Goal: Information Seeking & Learning: Understand process/instructions

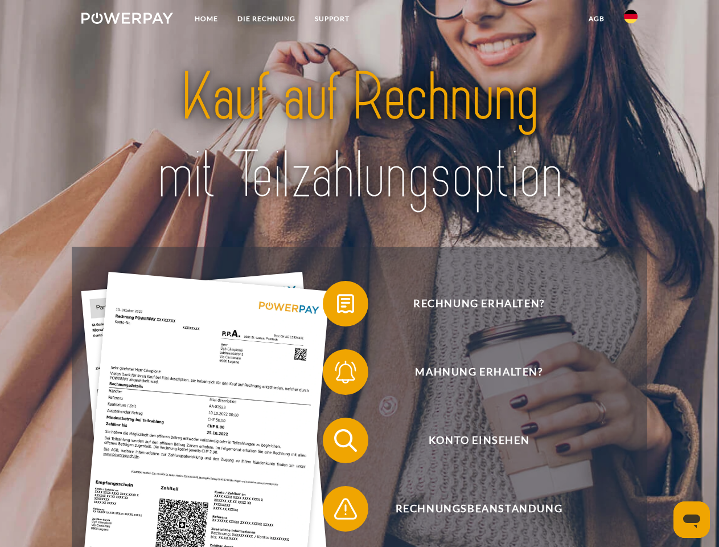
click at [127, 20] on img at bounding box center [127, 18] width 92 height 11
click at [631, 20] on img at bounding box center [631, 17] width 14 height 14
click at [596, 19] on link "agb" at bounding box center [596, 19] width 35 height 21
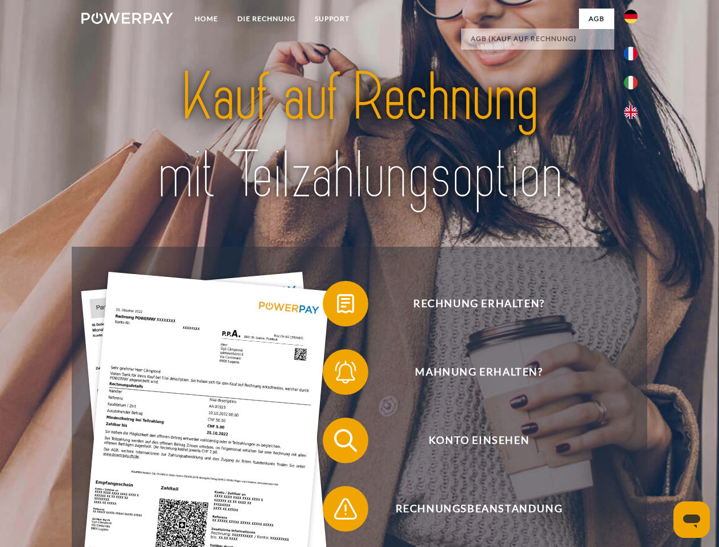
click at [337, 306] on span at bounding box center [328, 303] width 57 height 57
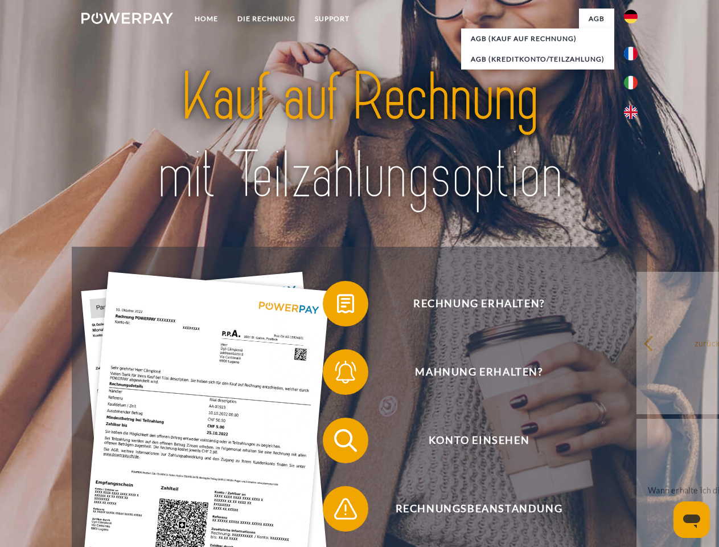
click at [337, 374] on span at bounding box center [328, 372] width 57 height 57
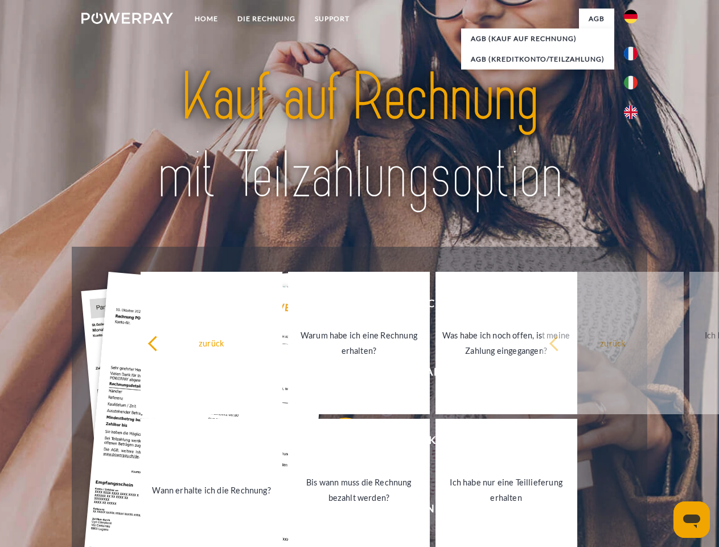
click at [337, 443] on link "Bis wann muss die Rechnung bezahlt werden?" at bounding box center [359, 490] width 142 height 142
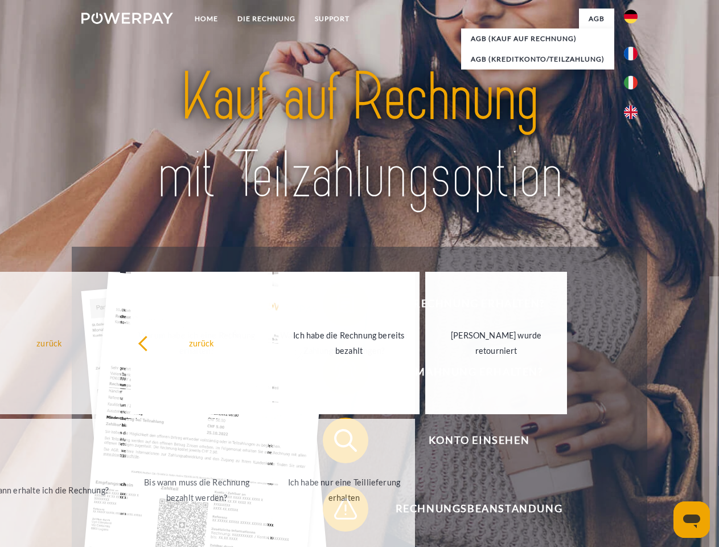
click at [337, 511] on div "Rechnung erhalten? Mahnung erhalten? Konto einsehen" at bounding box center [359, 475] width 575 height 456
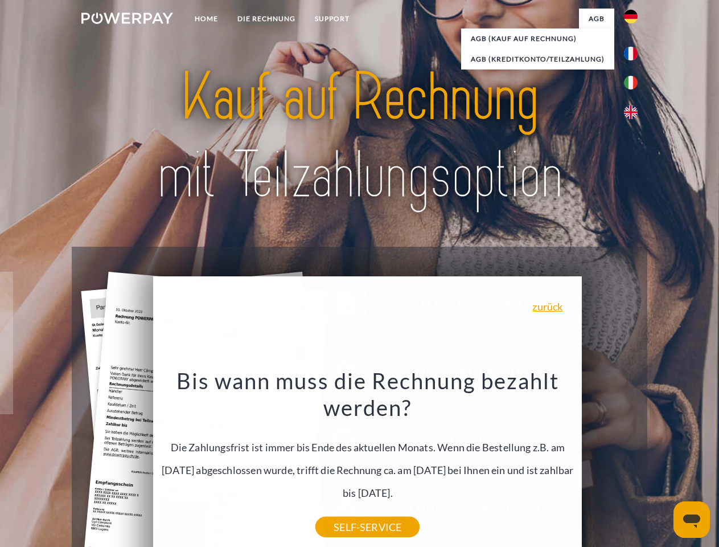
click at [692, 520] on icon "Messaging-Fenster öffnen" at bounding box center [692, 521] width 17 height 14
